Goal: Transaction & Acquisition: Purchase product/service

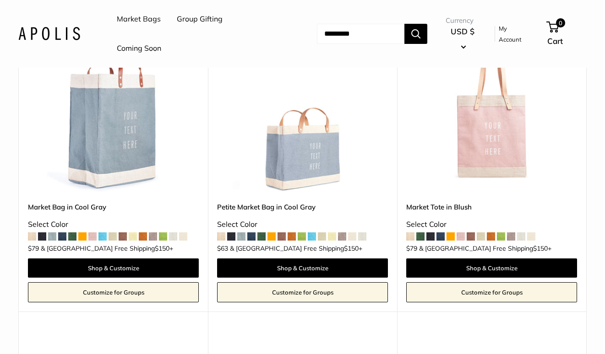
click at [312, 237] on span at bounding box center [312, 237] width 8 height 8
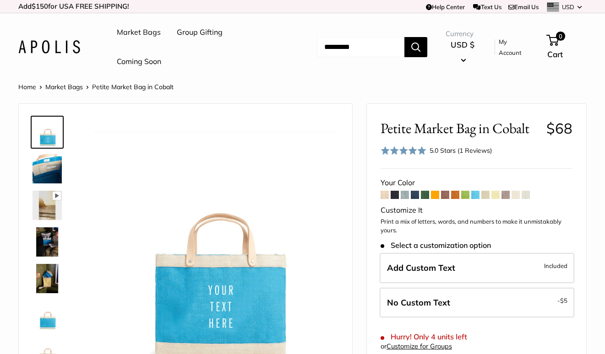
click at [47, 274] on img at bounding box center [47, 278] width 29 height 29
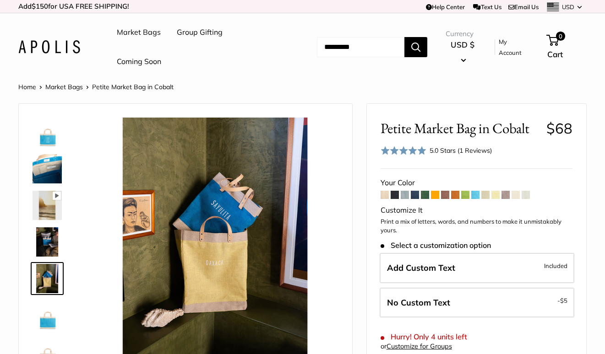
click at [46, 323] on img at bounding box center [47, 315] width 29 height 29
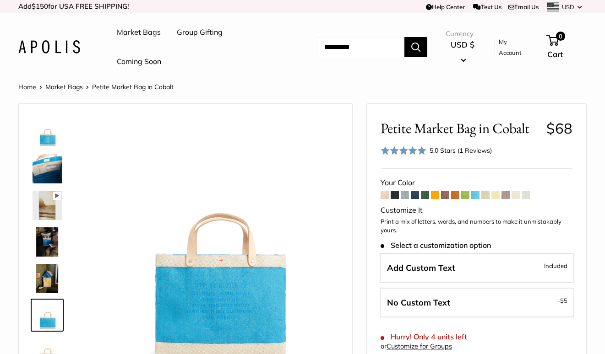
click at [54, 242] on img at bounding box center [47, 242] width 29 height 29
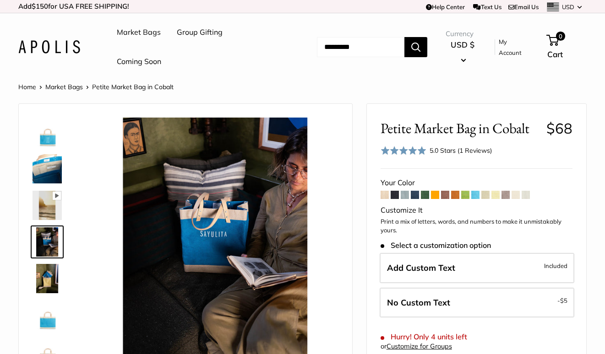
click at [52, 282] on img at bounding box center [47, 278] width 29 height 29
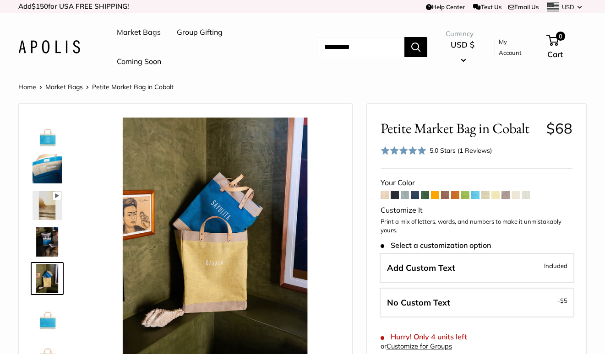
click at [395, 198] on span at bounding box center [395, 195] width 8 height 8
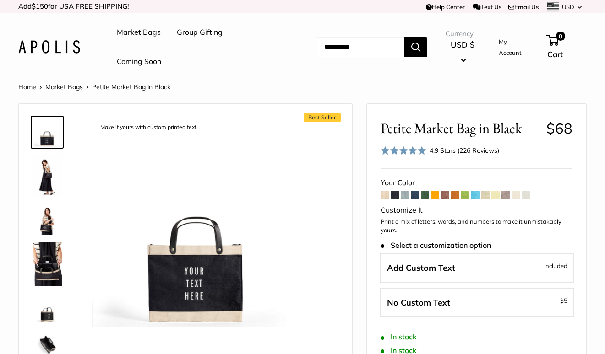
click at [478, 199] on span at bounding box center [475, 195] width 8 height 8
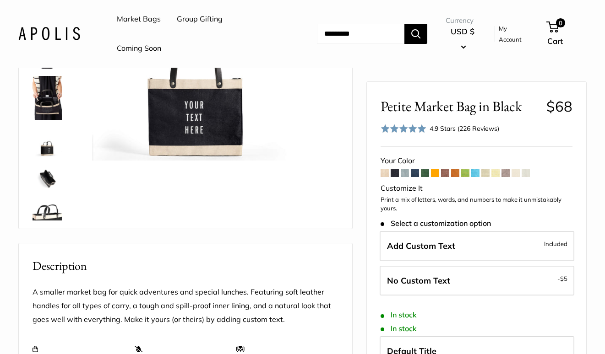
scroll to position [188, 0]
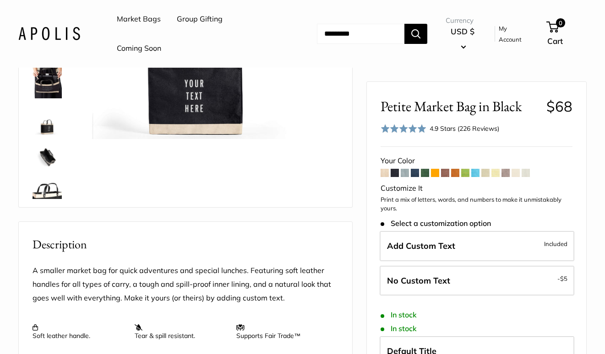
click at [475, 173] on span at bounding box center [475, 173] width 8 height 8
